Goal: Task Accomplishment & Management: Manage account settings

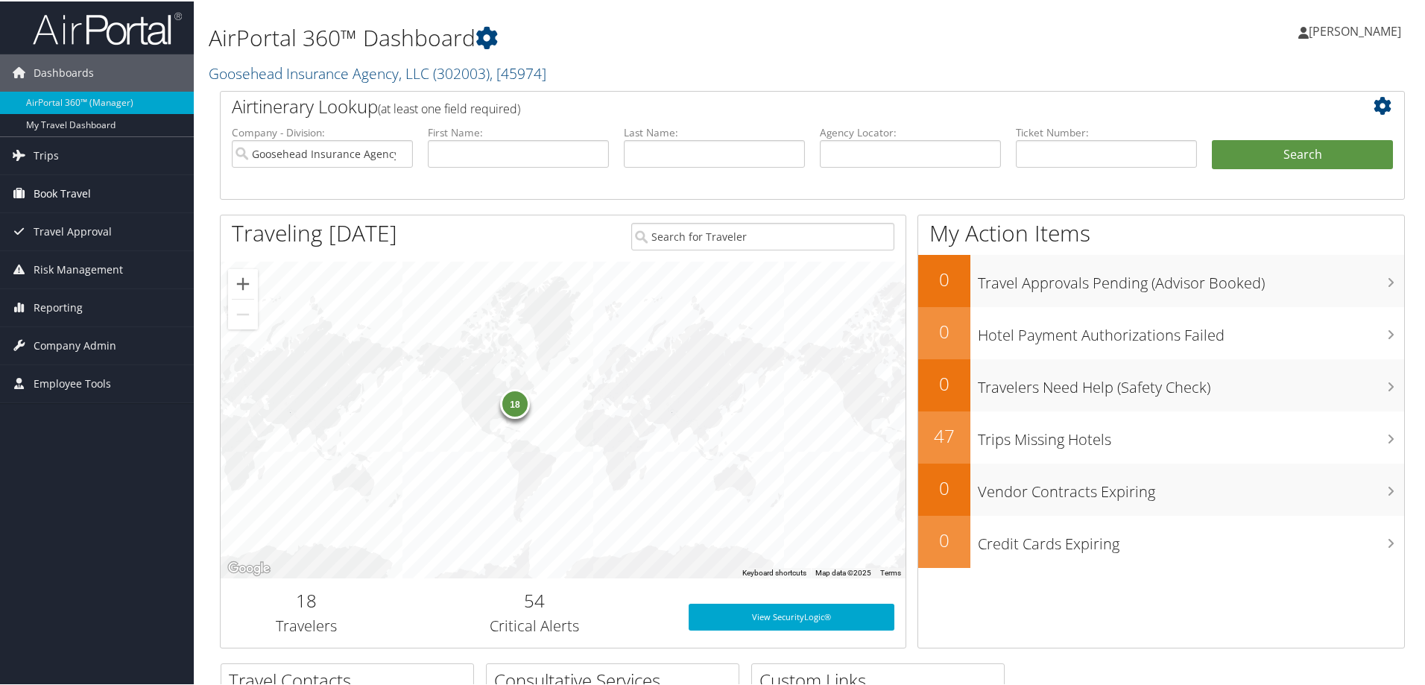
click at [83, 200] on span "Book Travel" at bounding box center [62, 192] width 57 height 37
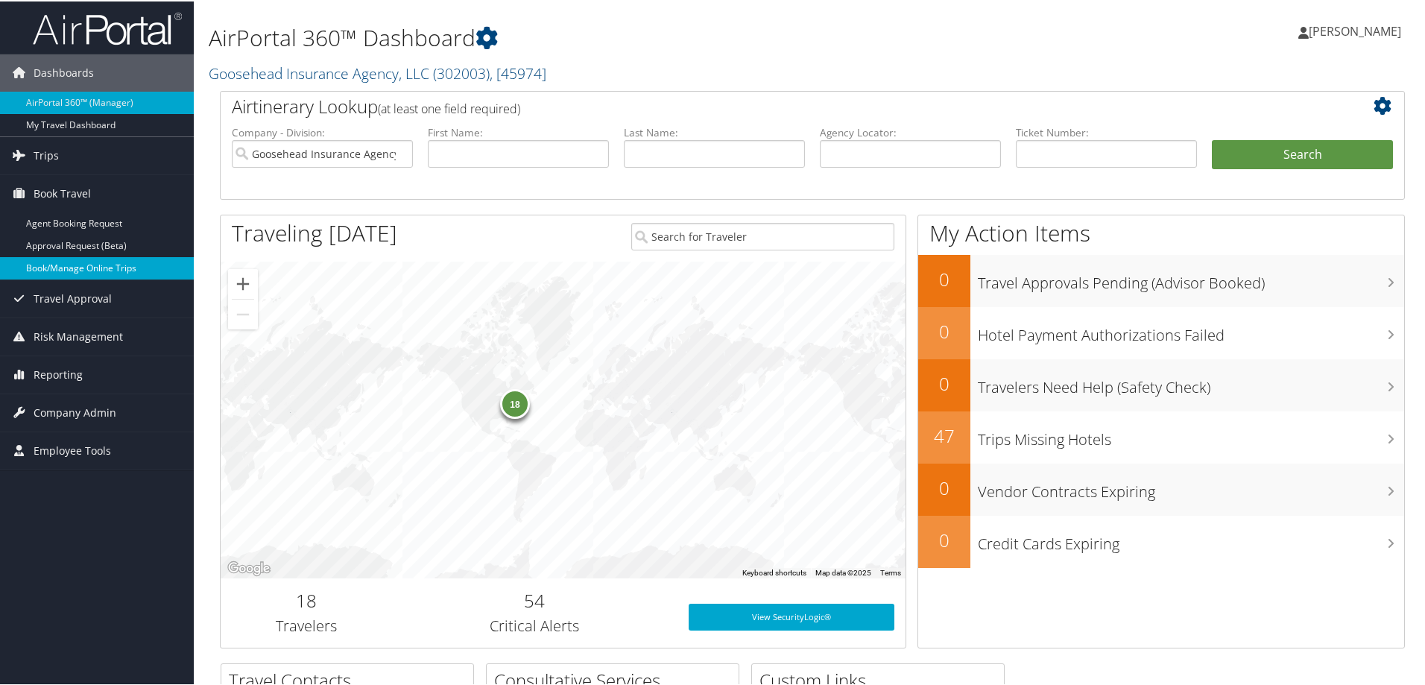
click at [79, 270] on link "Book/Manage Online Trips" at bounding box center [97, 267] width 194 height 22
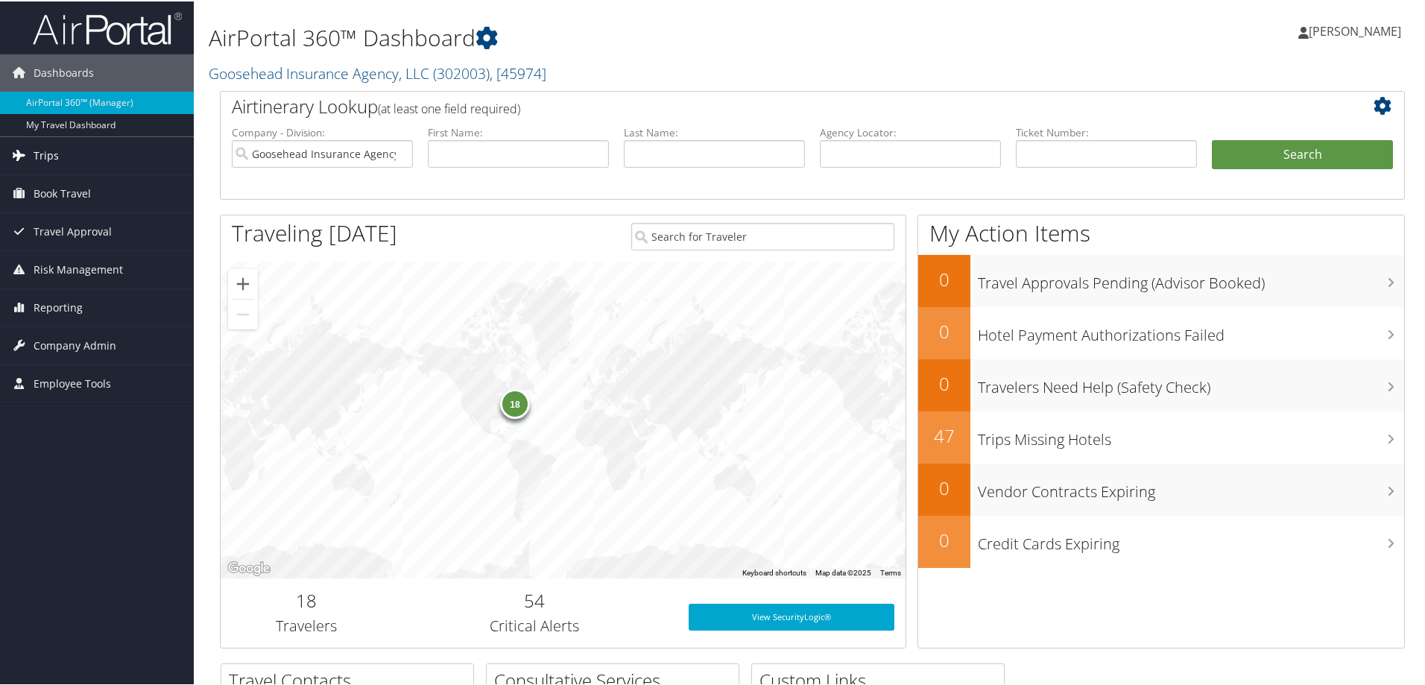
click at [83, 160] on link "Trips" at bounding box center [97, 154] width 194 height 37
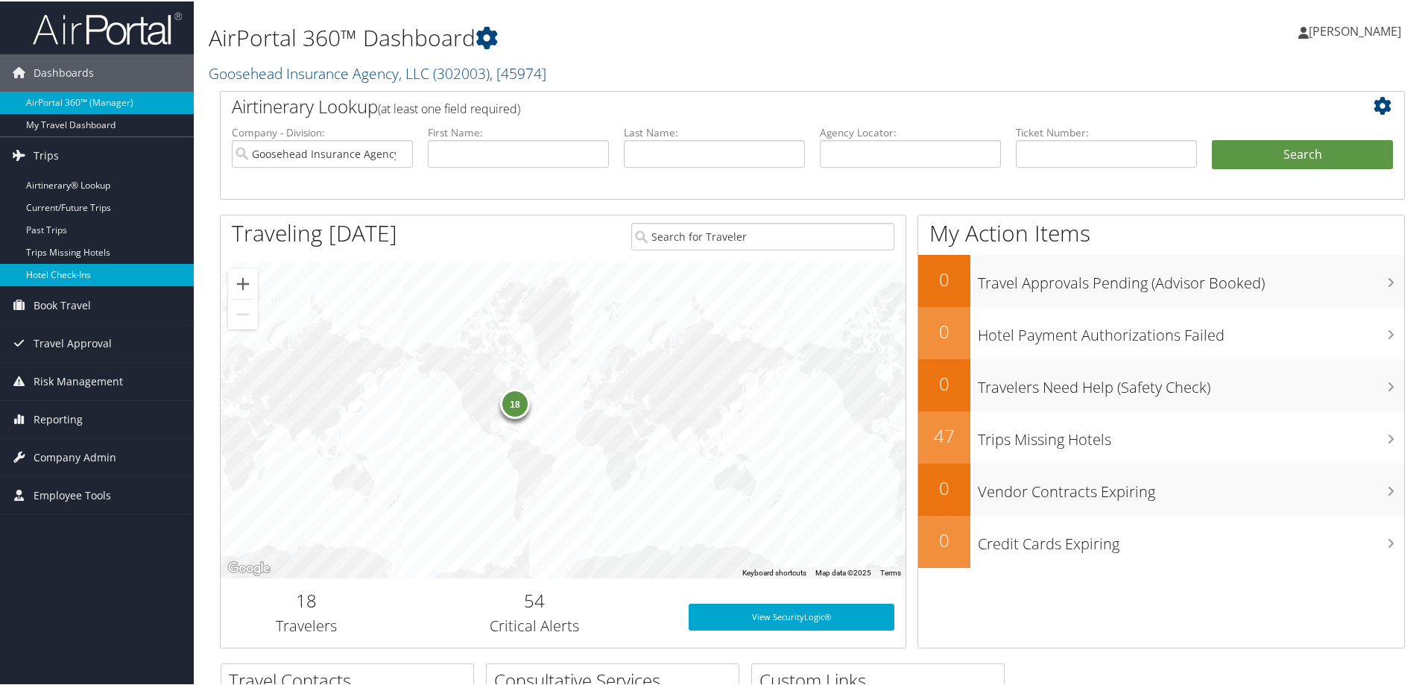
click at [106, 272] on link "Hotel Check-ins" at bounding box center [97, 273] width 194 height 22
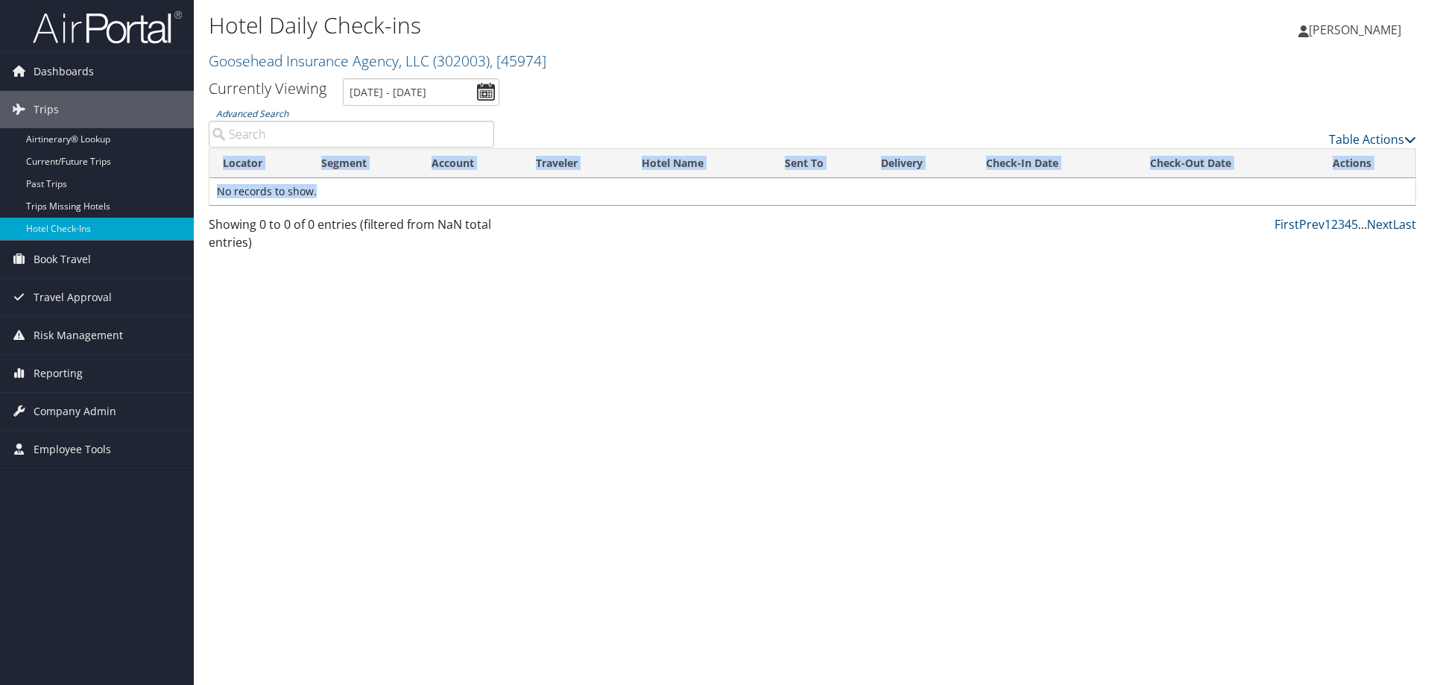
drag, startPoint x: 387, startPoint y: 196, endPoint x: 213, endPoint y: 152, distance: 179.1
click at [213, 152] on table "Locator Segment Account Traveler Hotel Name Sent To Delivery Check-In Date Chec…" at bounding box center [812, 176] width 1207 height 57
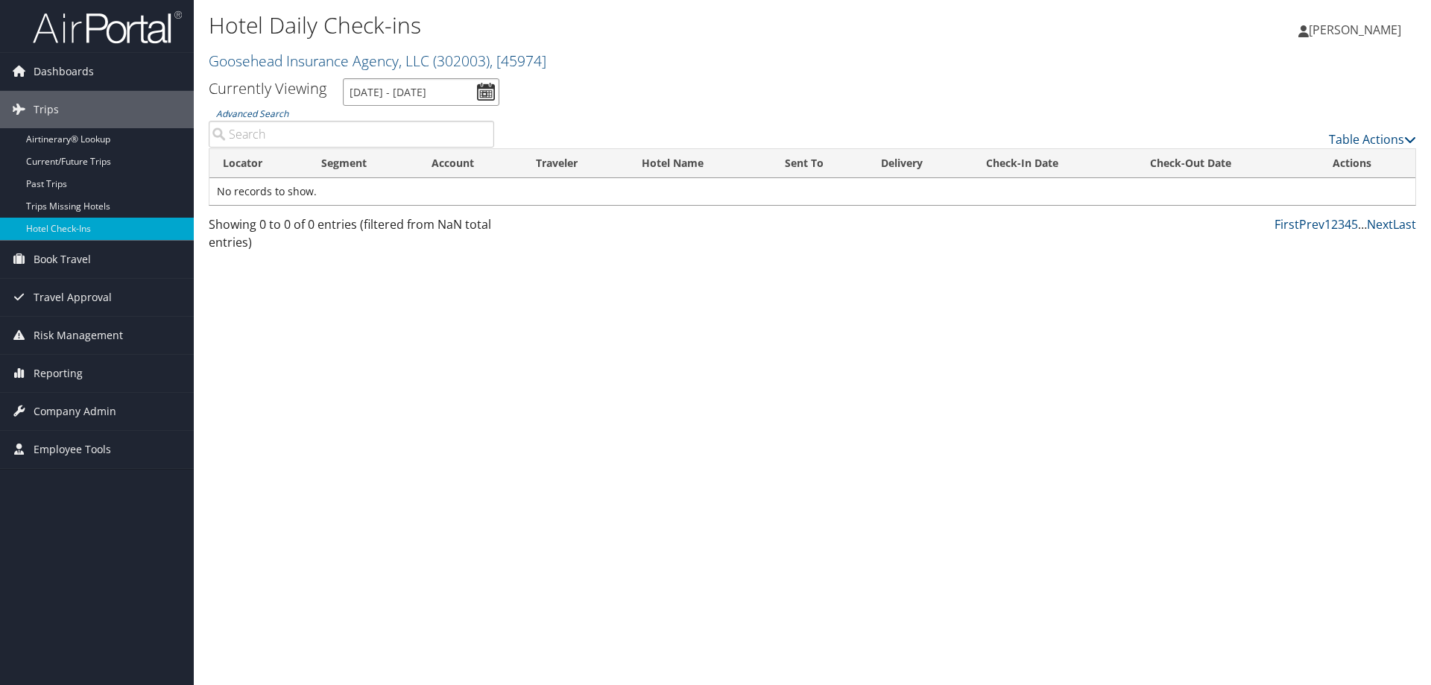
click at [481, 93] on input "8/12/2025 - 8/12/2025" at bounding box center [421, 92] width 156 height 28
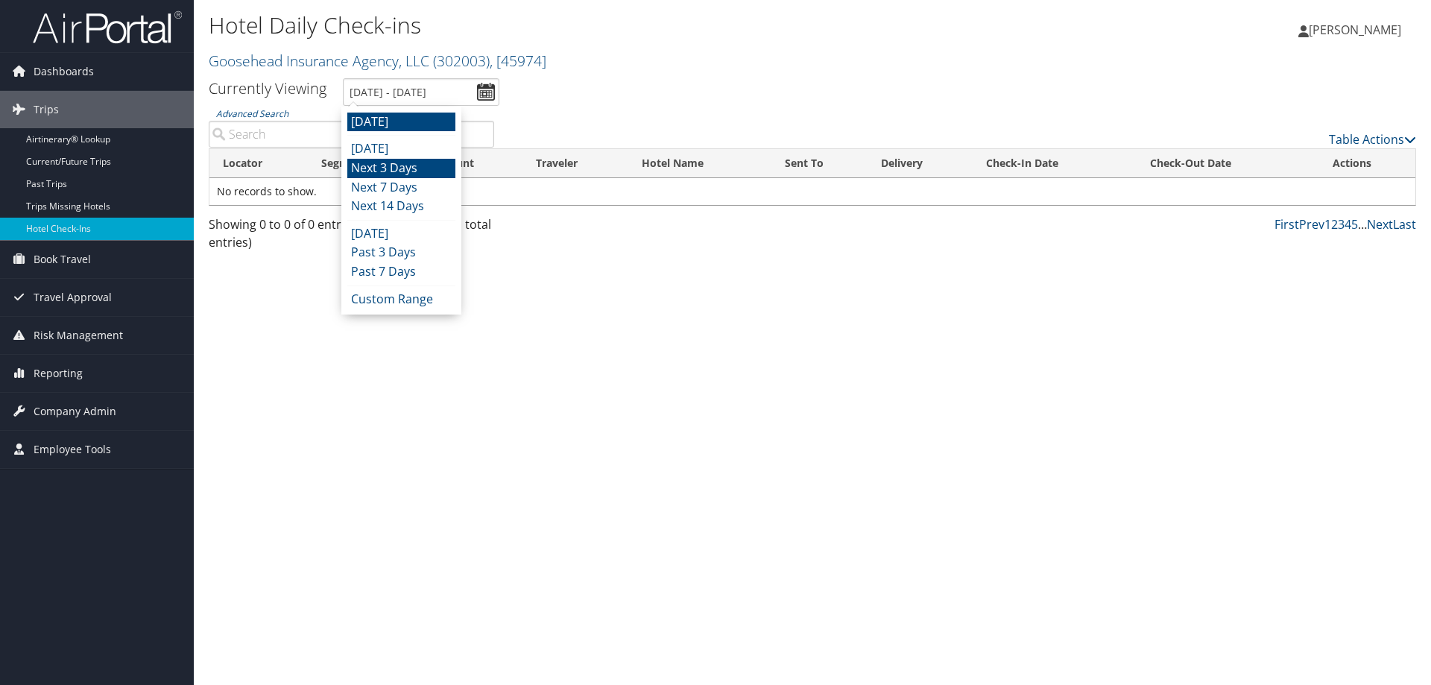
click at [420, 169] on li "Next 3 Days" at bounding box center [401, 168] width 108 height 19
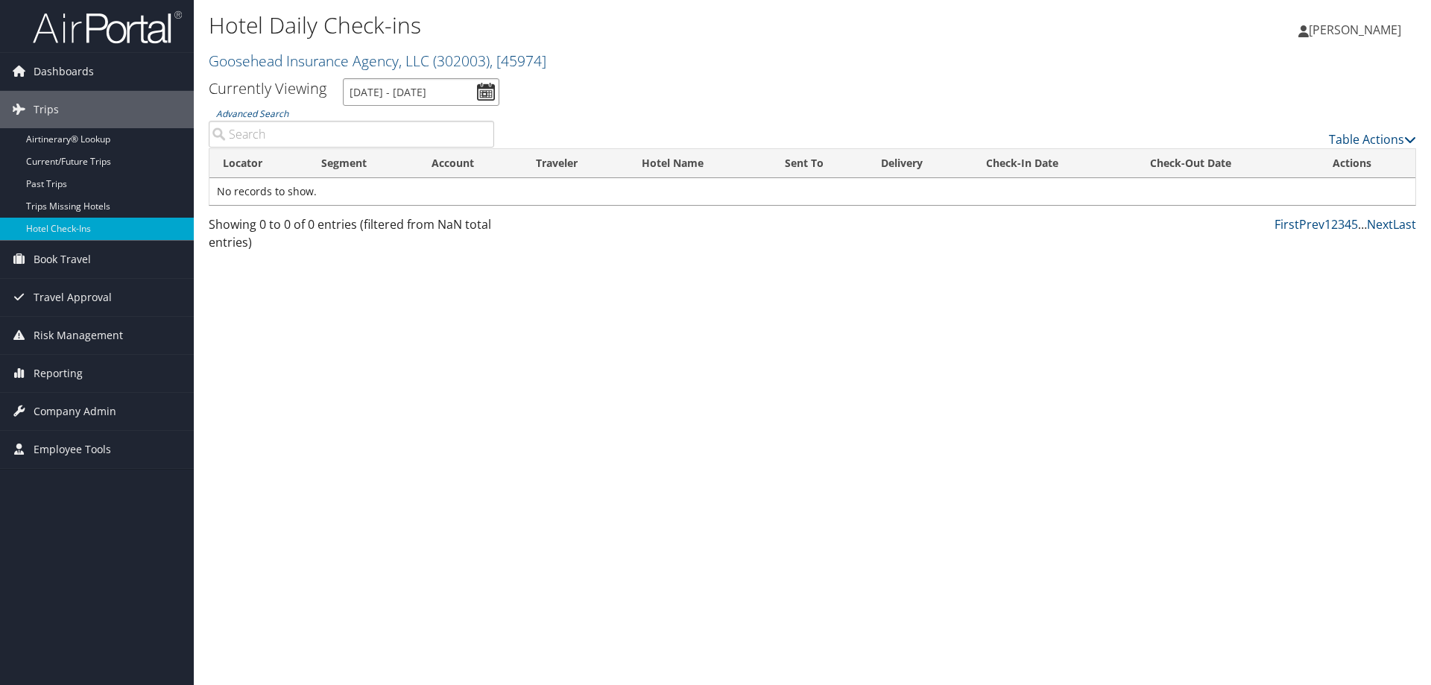
click at [489, 81] on input "8/11/2025 - 8/14/2025" at bounding box center [421, 92] width 156 height 28
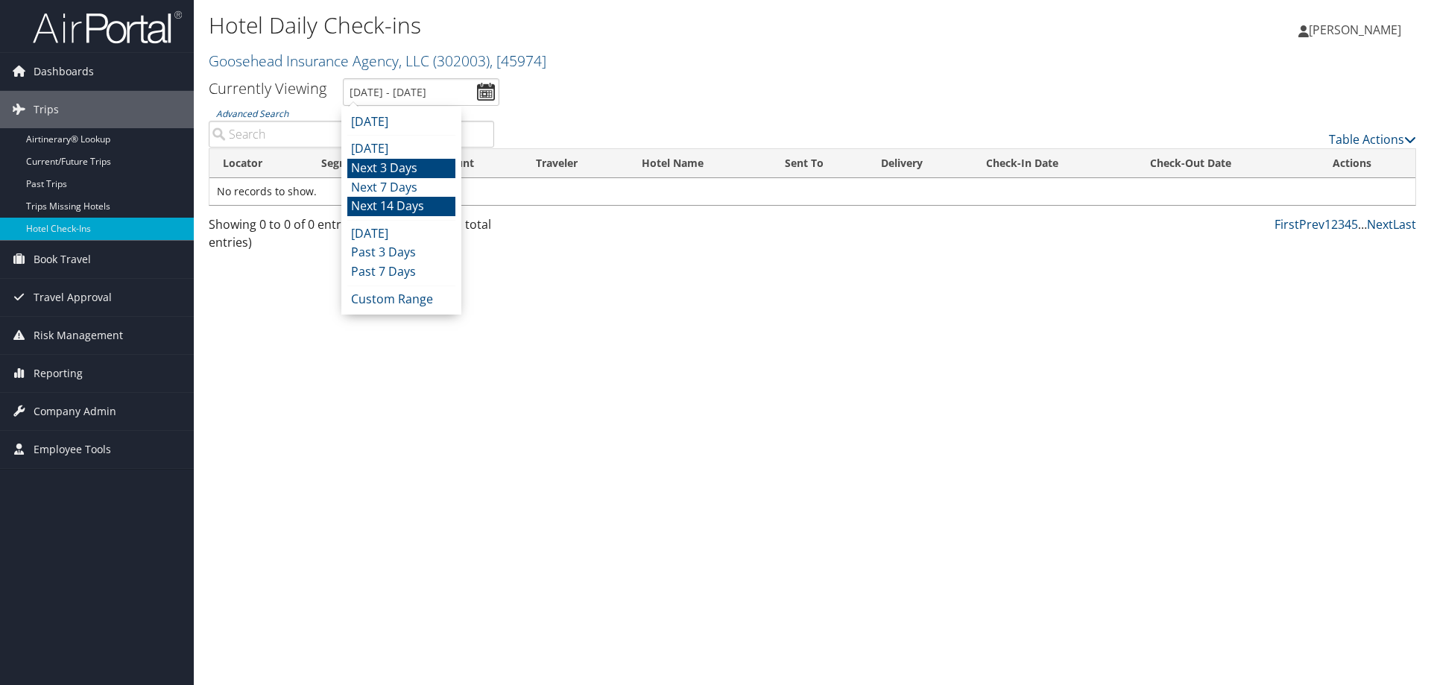
click at [411, 204] on li "Next 14 Days" at bounding box center [401, 206] width 108 height 19
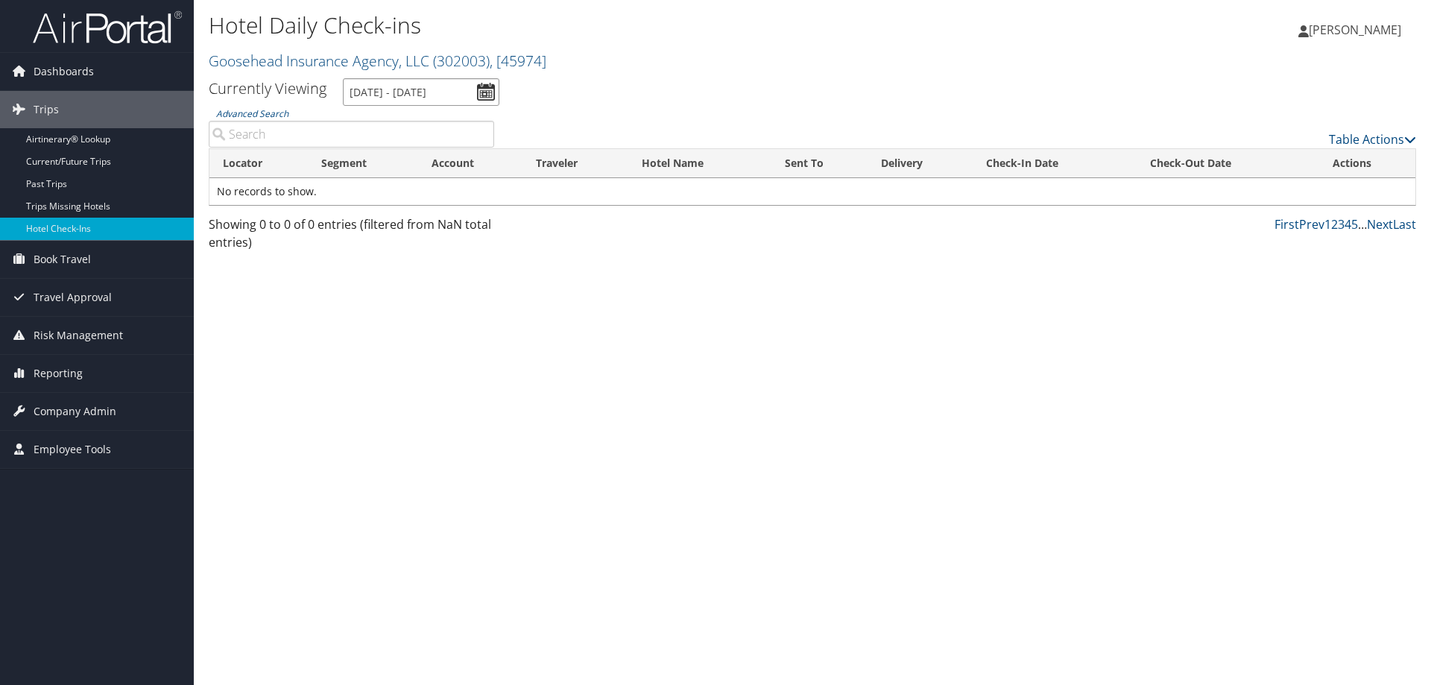
click at [487, 82] on input "8/11/2025 - 8/25/2025" at bounding box center [421, 92] width 156 height 28
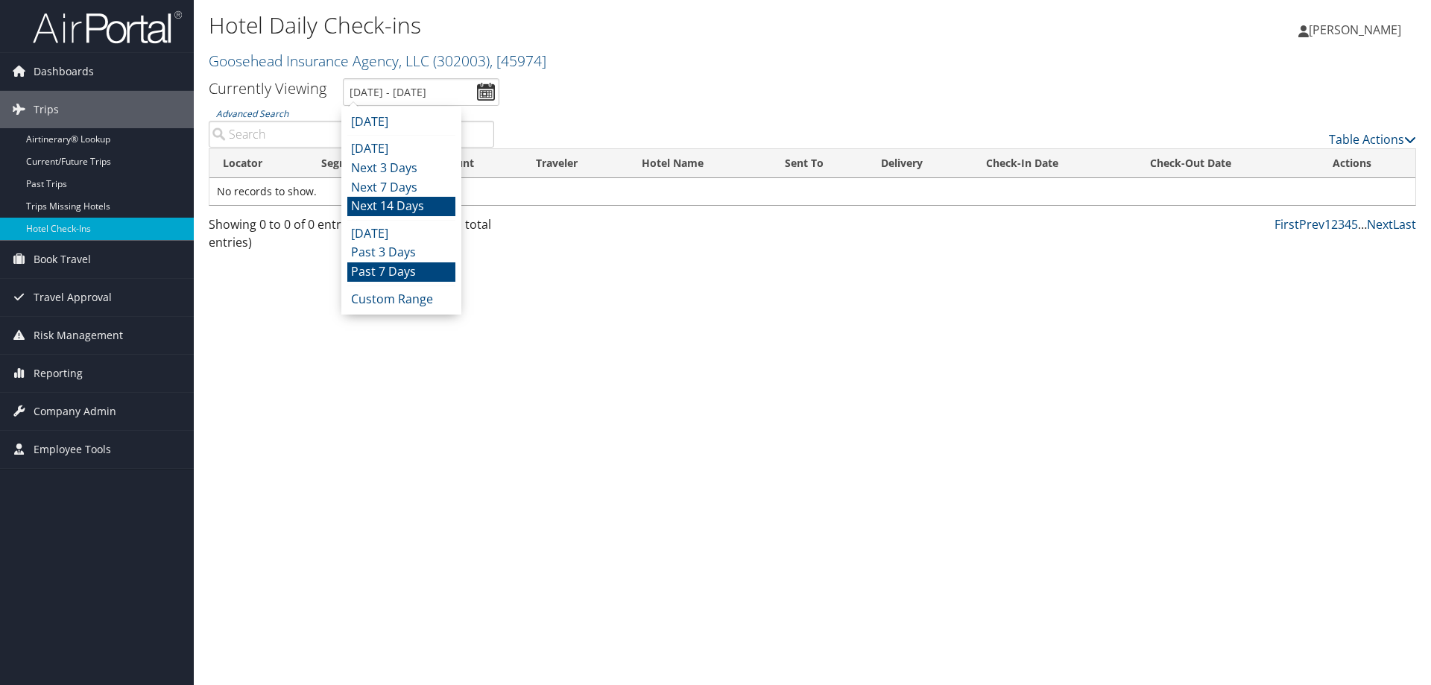
click at [422, 271] on li "Past 7 Days" at bounding box center [401, 271] width 108 height 19
type input "8/4/2025 - 8/11/2025"
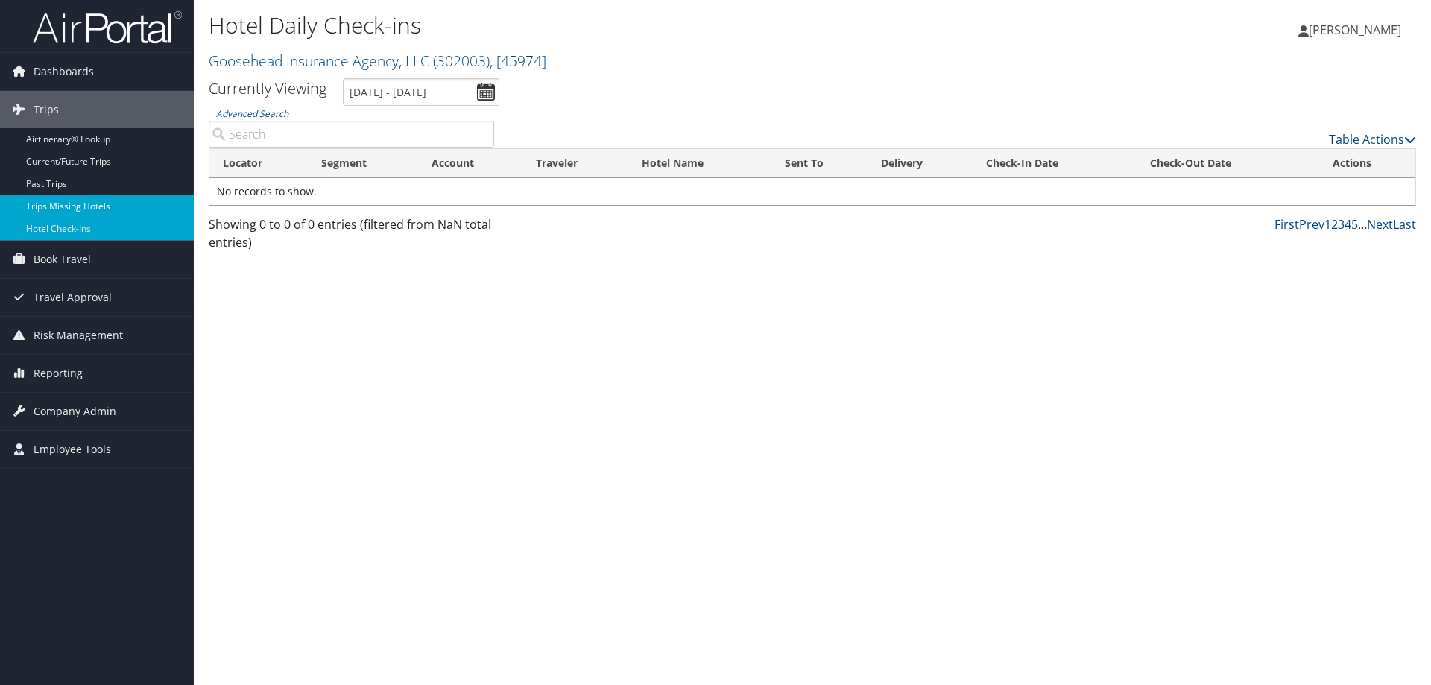
click at [125, 203] on link "Trips Missing Hotels" at bounding box center [97, 206] width 194 height 22
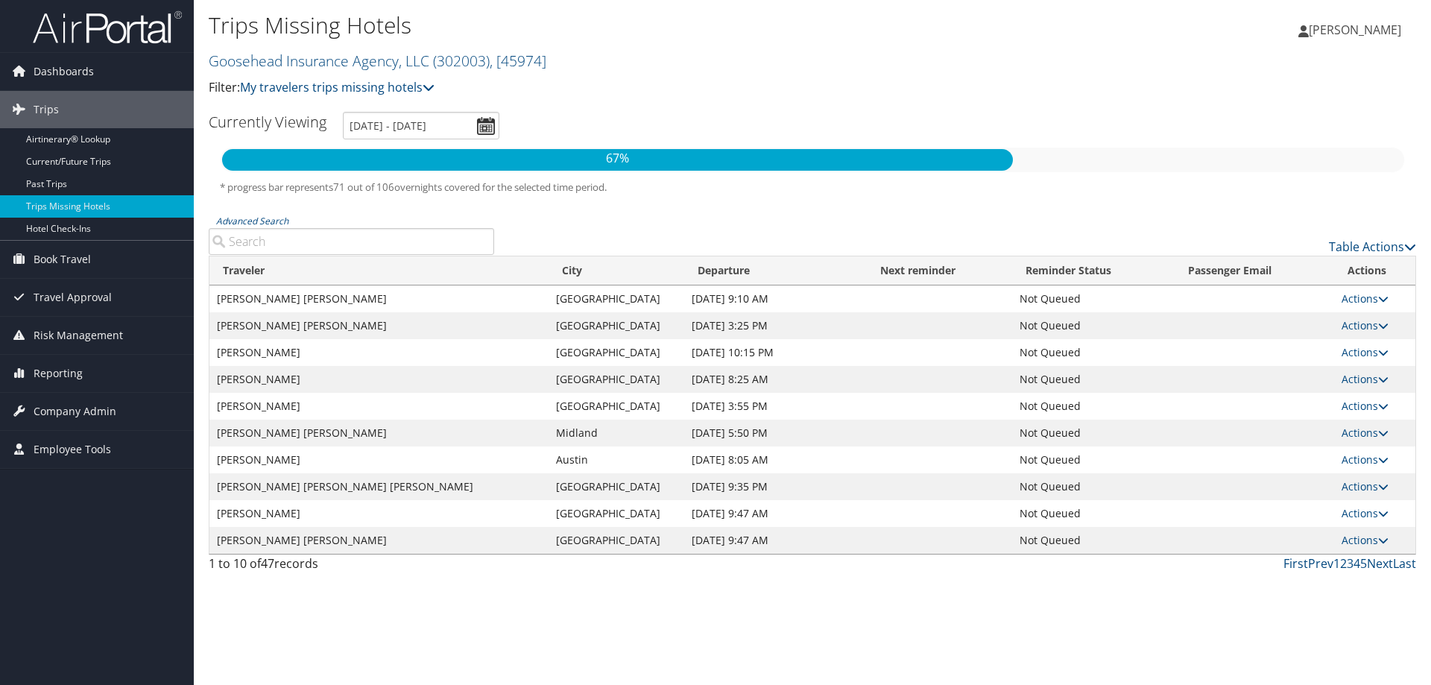
drag, startPoint x: 366, startPoint y: 517, endPoint x: 212, endPoint y: 524, distance: 154.4
click at [212, 524] on td "CHRISTOPHER AARON DUFFY" at bounding box center [378, 513] width 339 height 27
click at [403, 587] on div "Trips Missing Hotels Goosehead Insurance Agency, LLC ( 302003 ) , [ 45974 ] Fil…" at bounding box center [812, 342] width 1237 height 685
click at [105, 227] on link "Hotel Check-ins" at bounding box center [97, 229] width 194 height 22
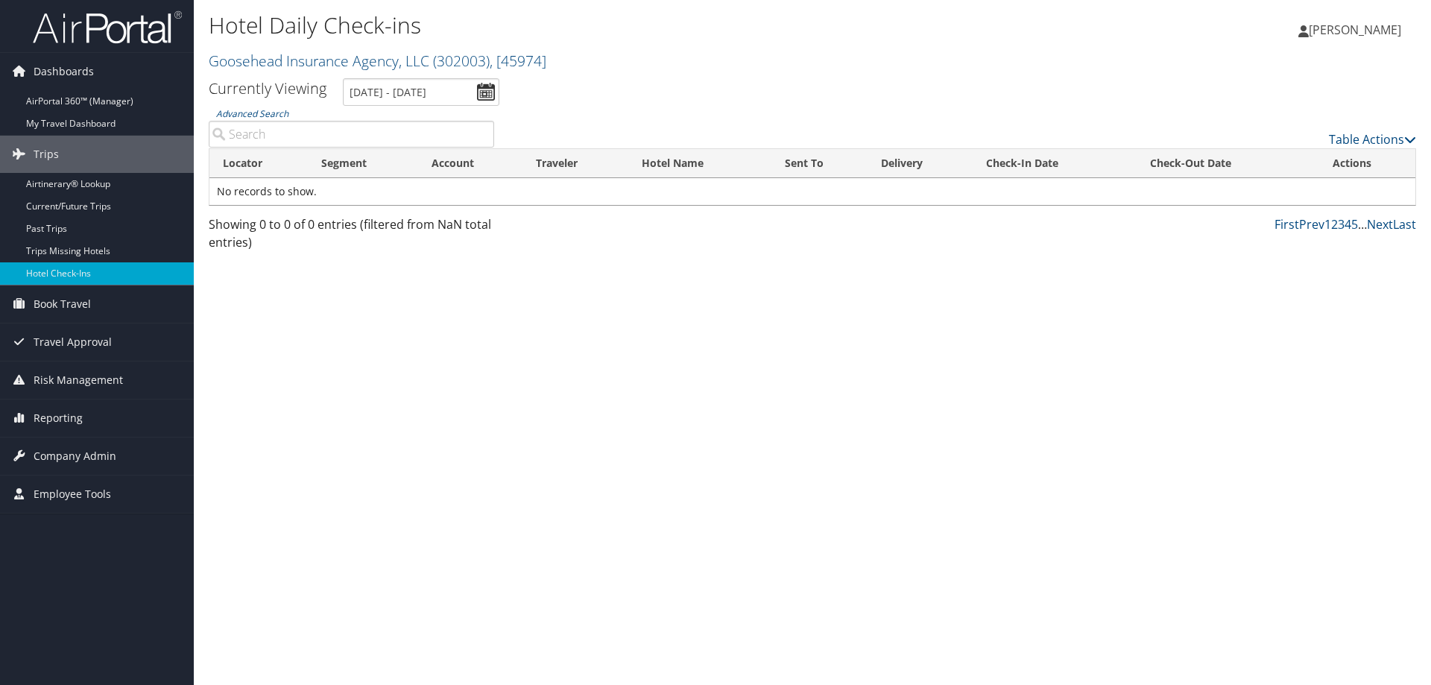
click at [1348, 25] on span "[PERSON_NAME]" at bounding box center [1355, 30] width 92 height 16
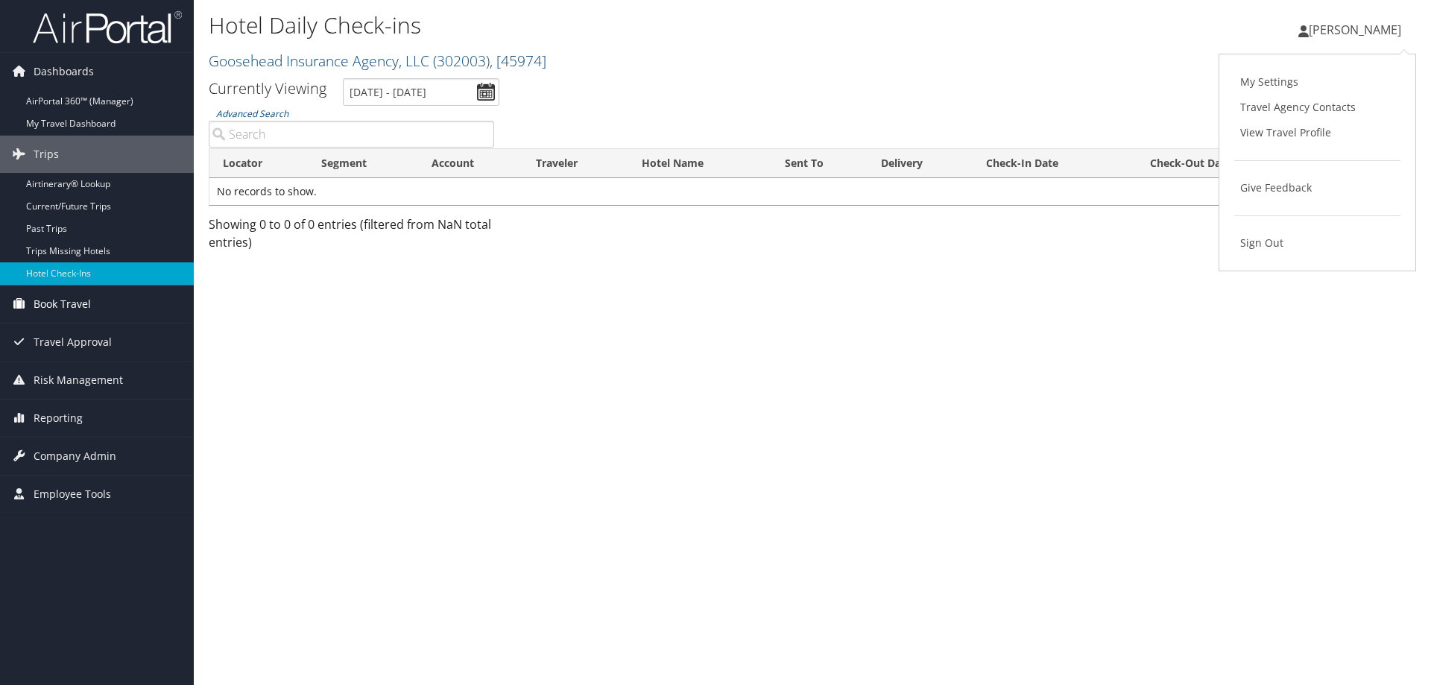
click at [99, 303] on link "Book Travel" at bounding box center [97, 303] width 194 height 37
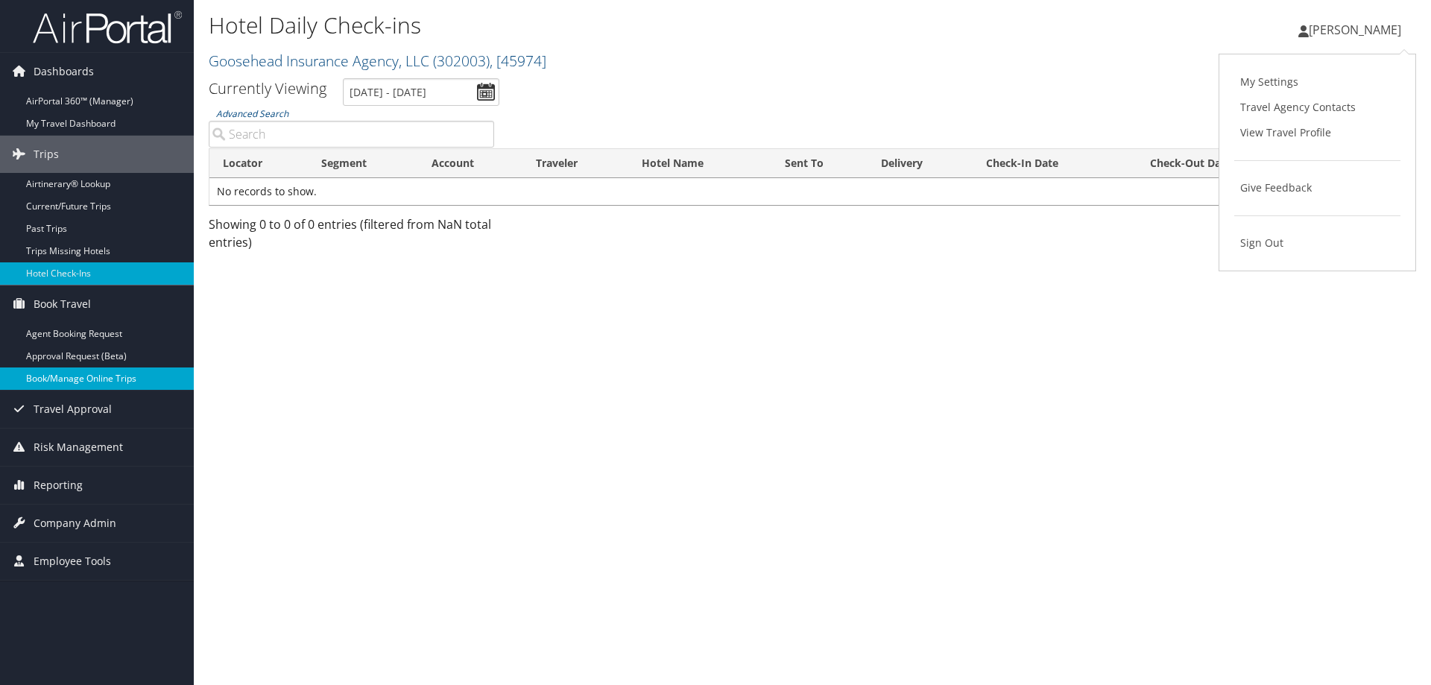
click at [130, 379] on link "Book/Manage Online Trips" at bounding box center [97, 378] width 194 height 22
